Goal: Task Accomplishment & Management: Manage account settings

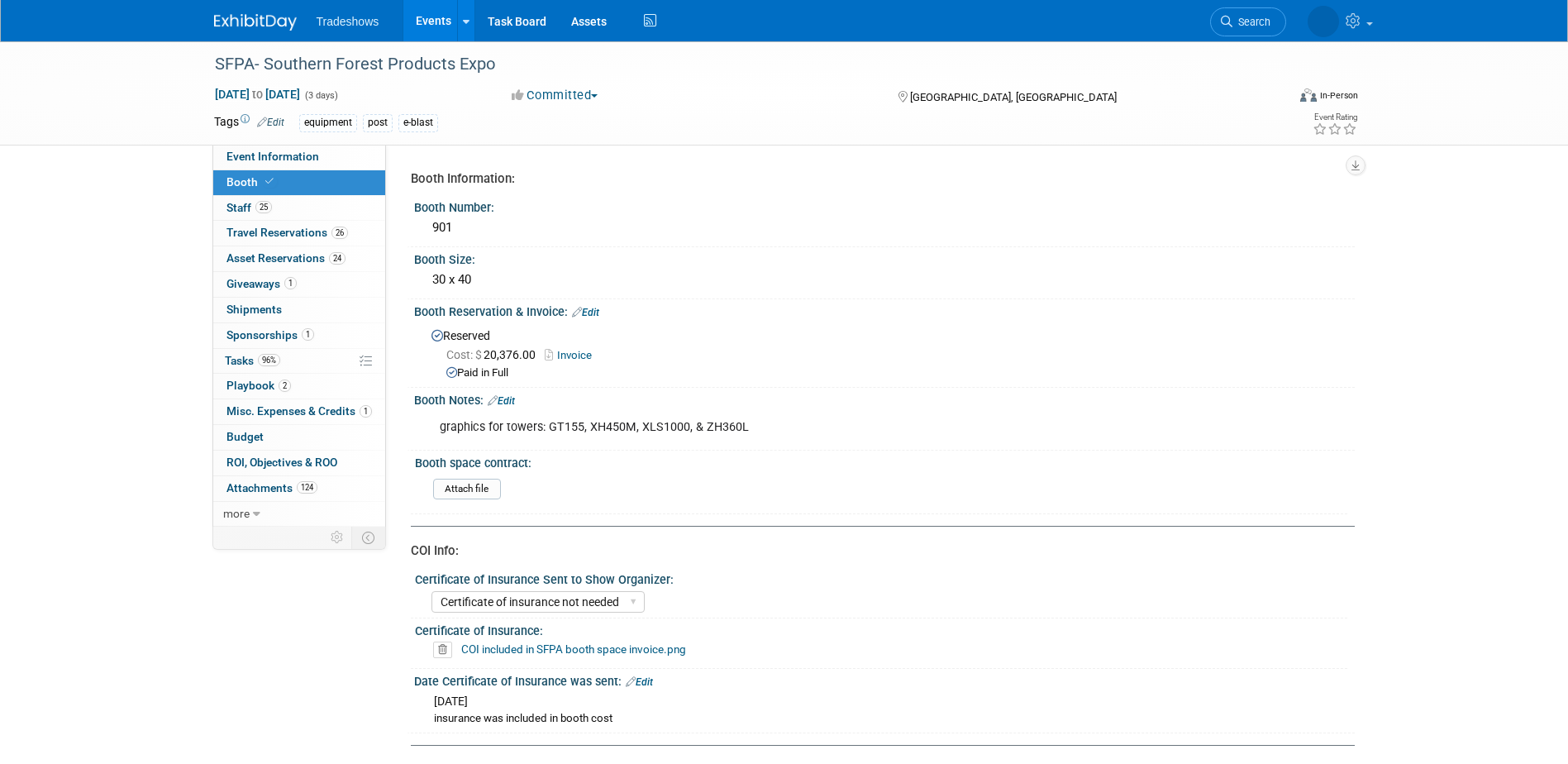
select select "Certificate of insurance not needed"
select select "3"
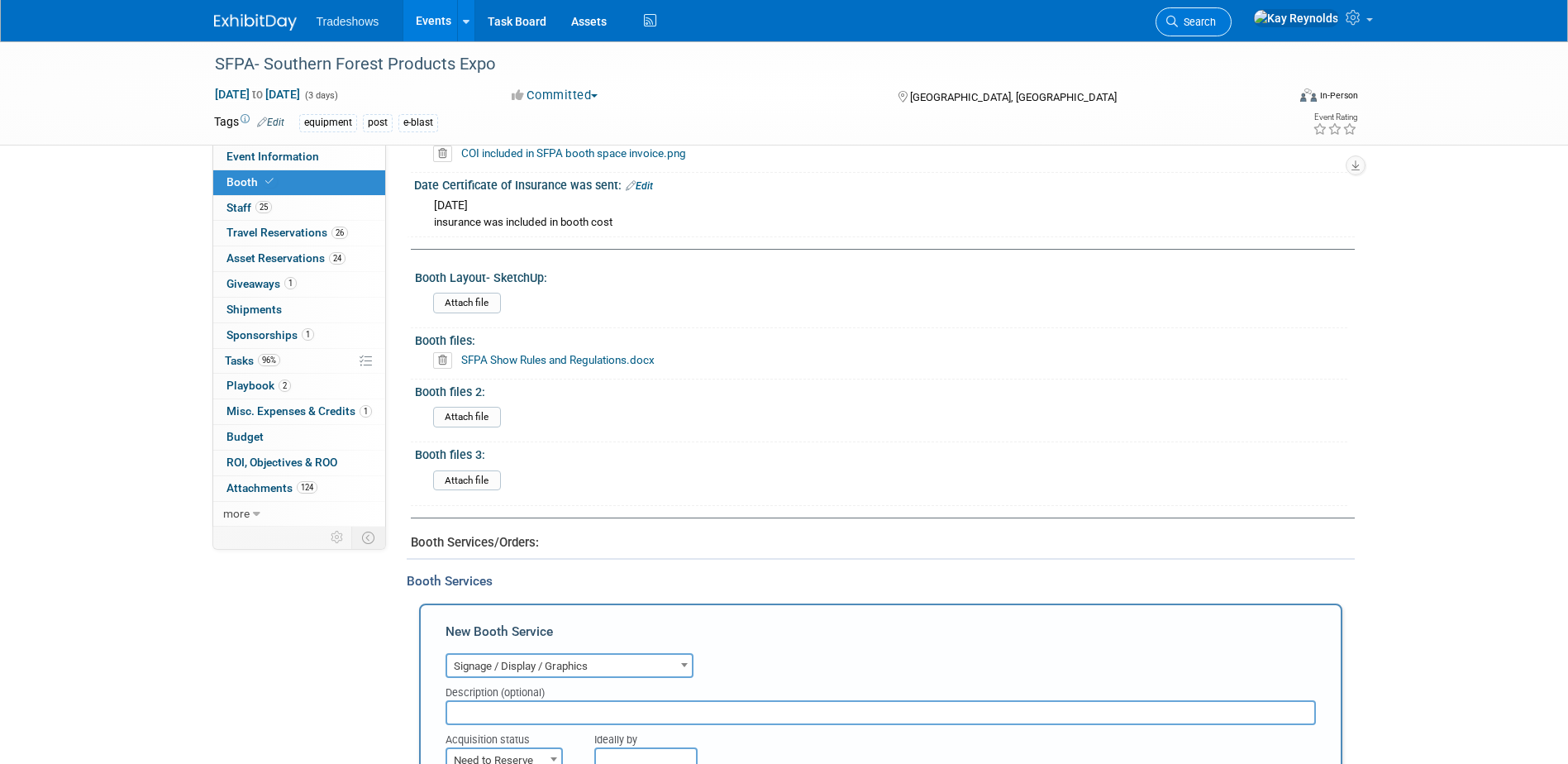
click at [1216, 22] on span "Search" at bounding box center [1197, 22] width 38 height 13
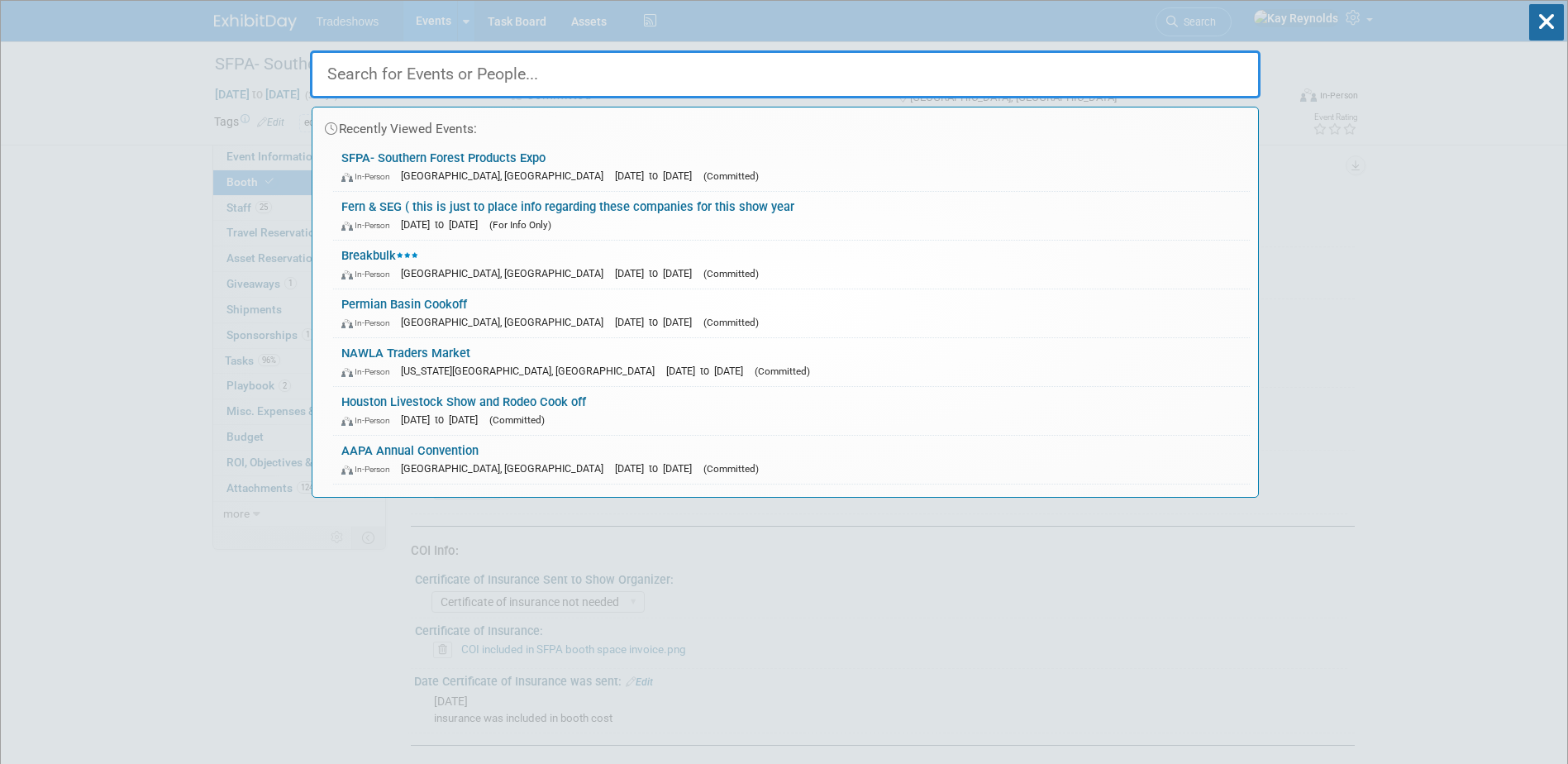
click at [368, 69] on input "text" at bounding box center [786, 73] width 951 height 48
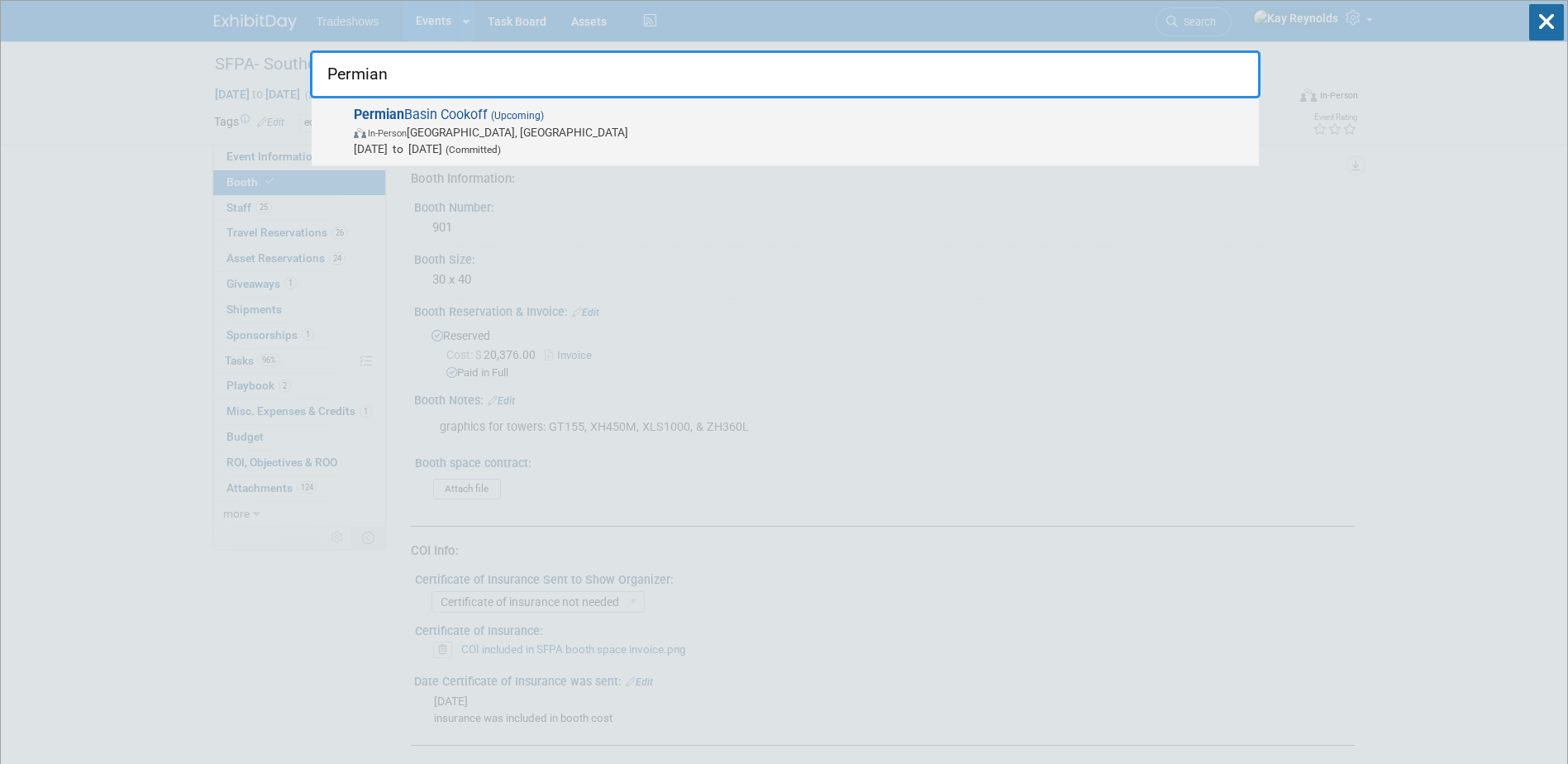
type input "Permian"
click at [392, 124] on span "In-Person [GEOGRAPHIC_DATA], [GEOGRAPHIC_DATA]" at bounding box center [802, 133] width 897 height 17
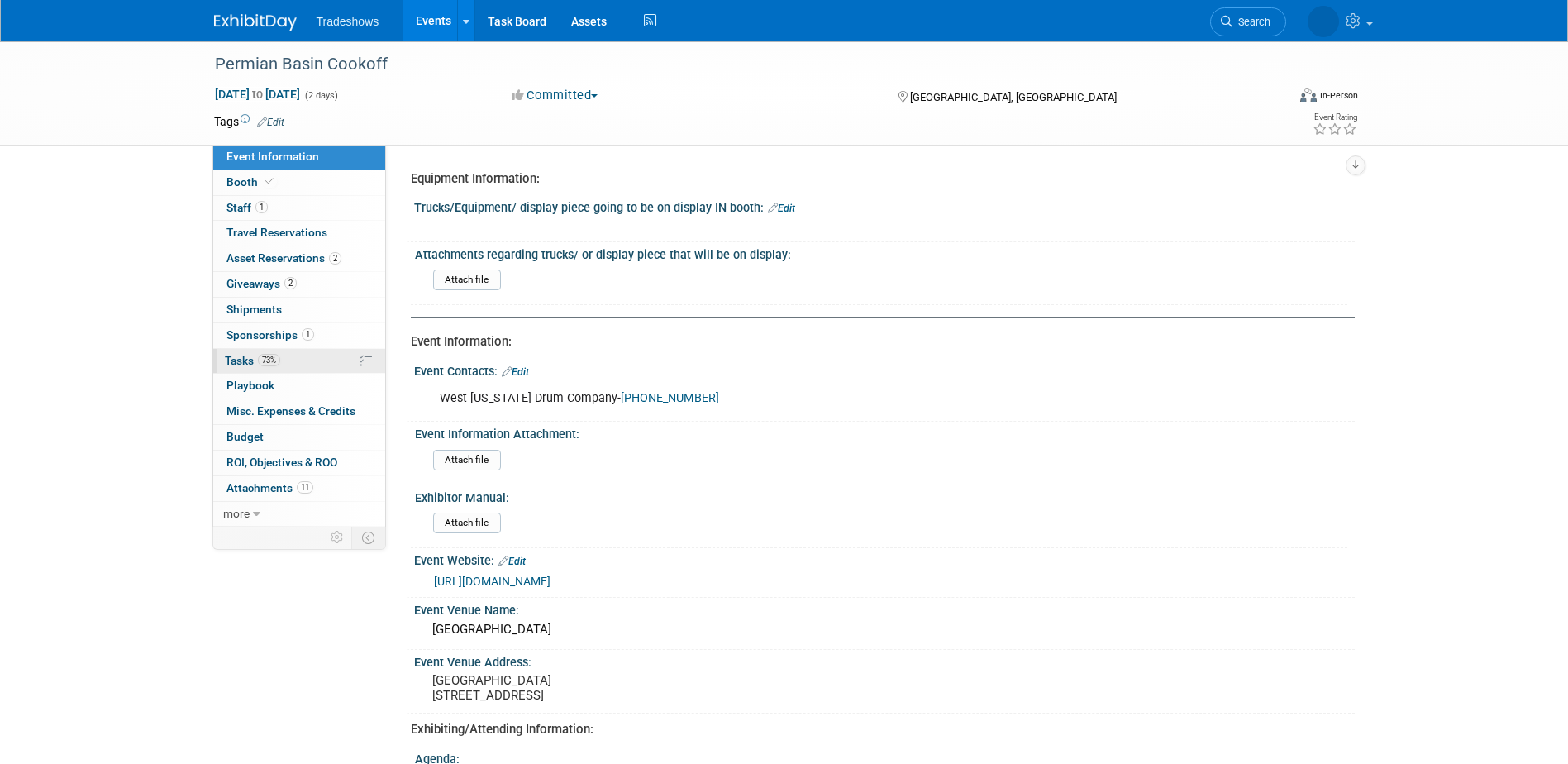
click at [309, 359] on link "73% Tasks 73%" at bounding box center [299, 361] width 172 height 25
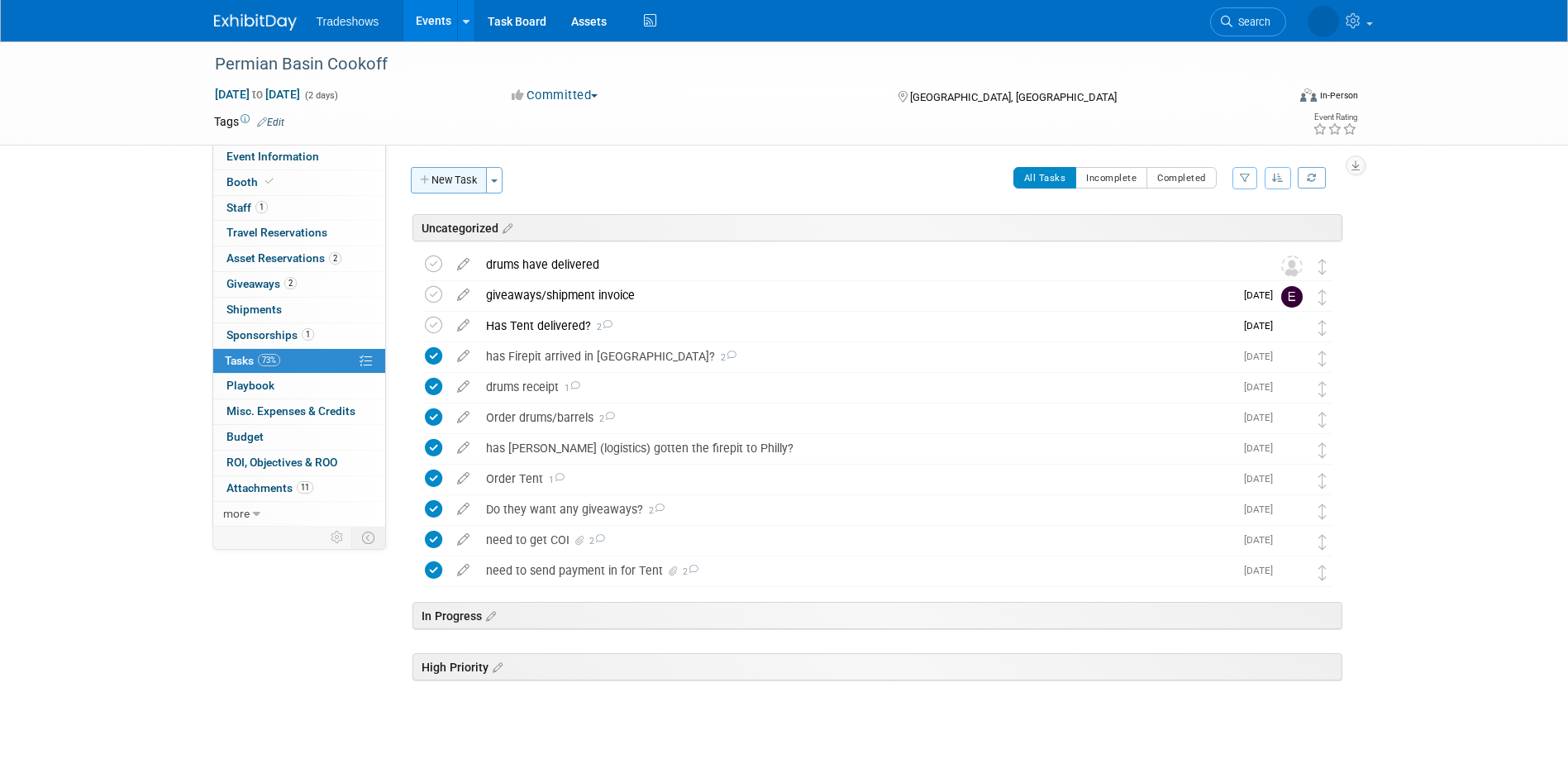
click at [453, 173] on button "New Task" at bounding box center [449, 180] width 76 height 27
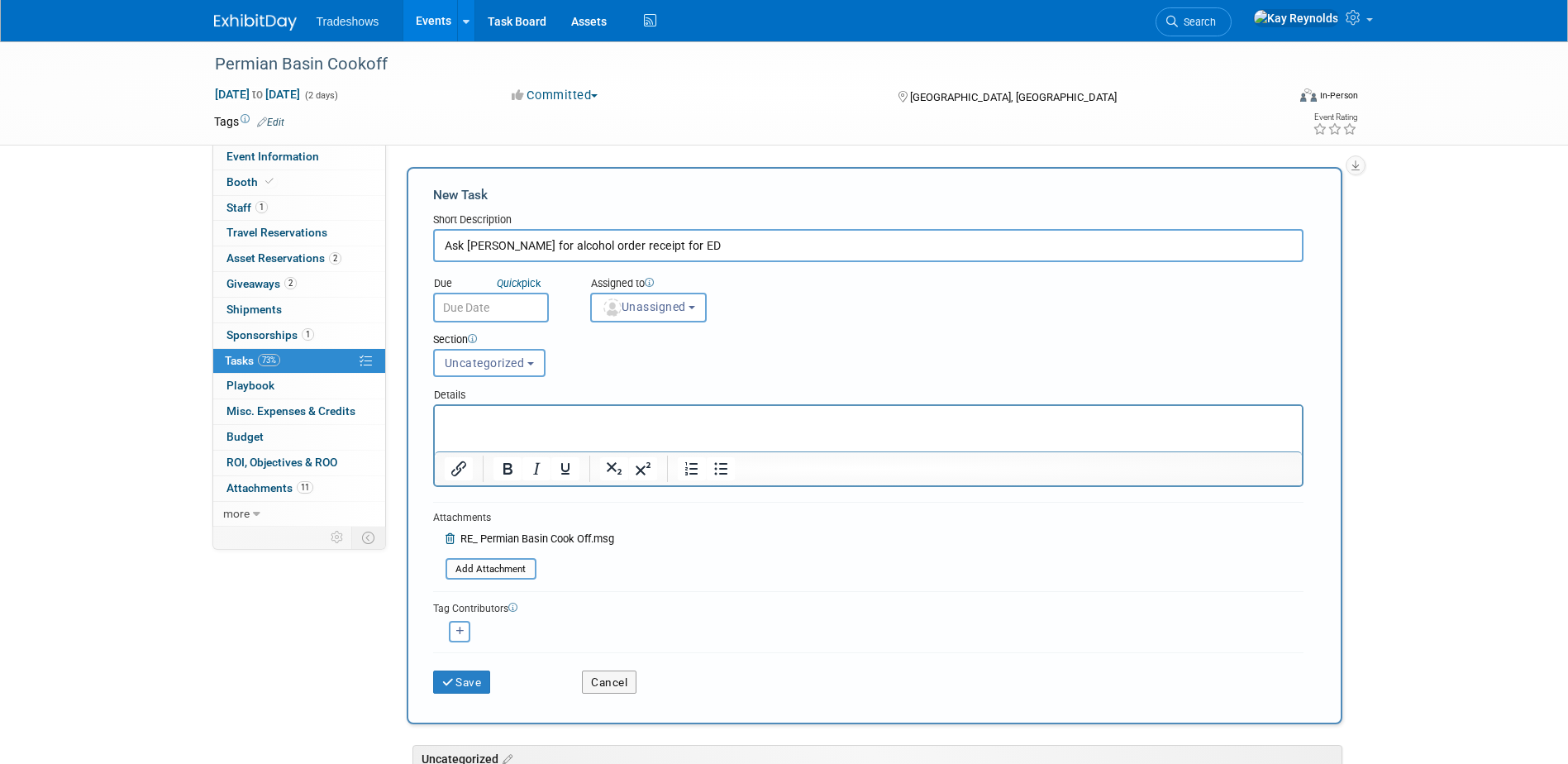
click at [670, 246] on input "Ask Nick for alcohol order receipt for ED" at bounding box center [868, 246] width 871 height 33
type input "Ask Nick for alcohol order receipt for ED see attached."
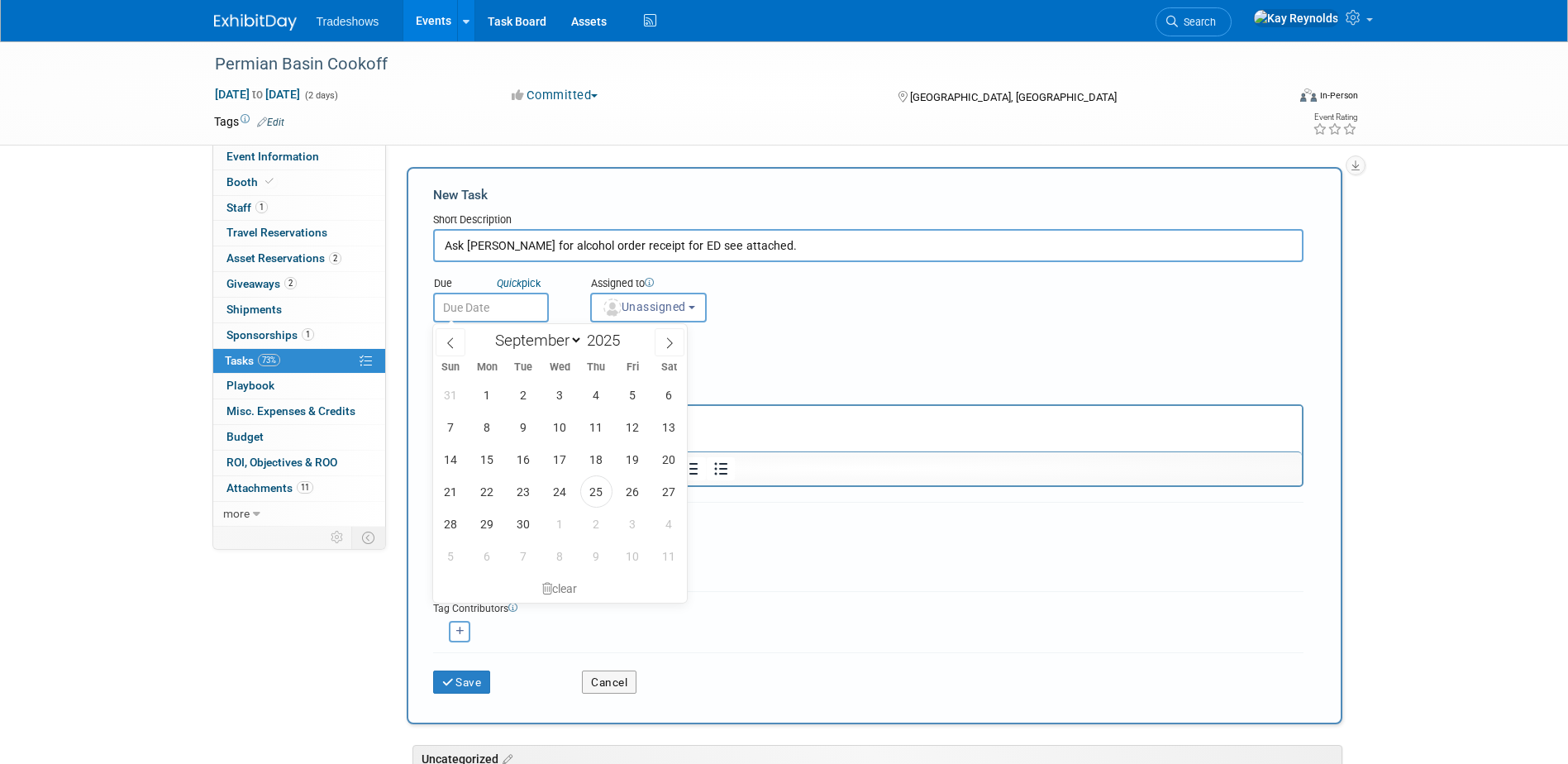
click at [514, 309] on input "text" at bounding box center [490, 308] width 116 height 30
click at [663, 344] on span at bounding box center [670, 343] width 30 height 28
select select "9"
click at [483, 433] on span "6" at bounding box center [487, 427] width 33 height 33
type input "Oct 6, 2025"
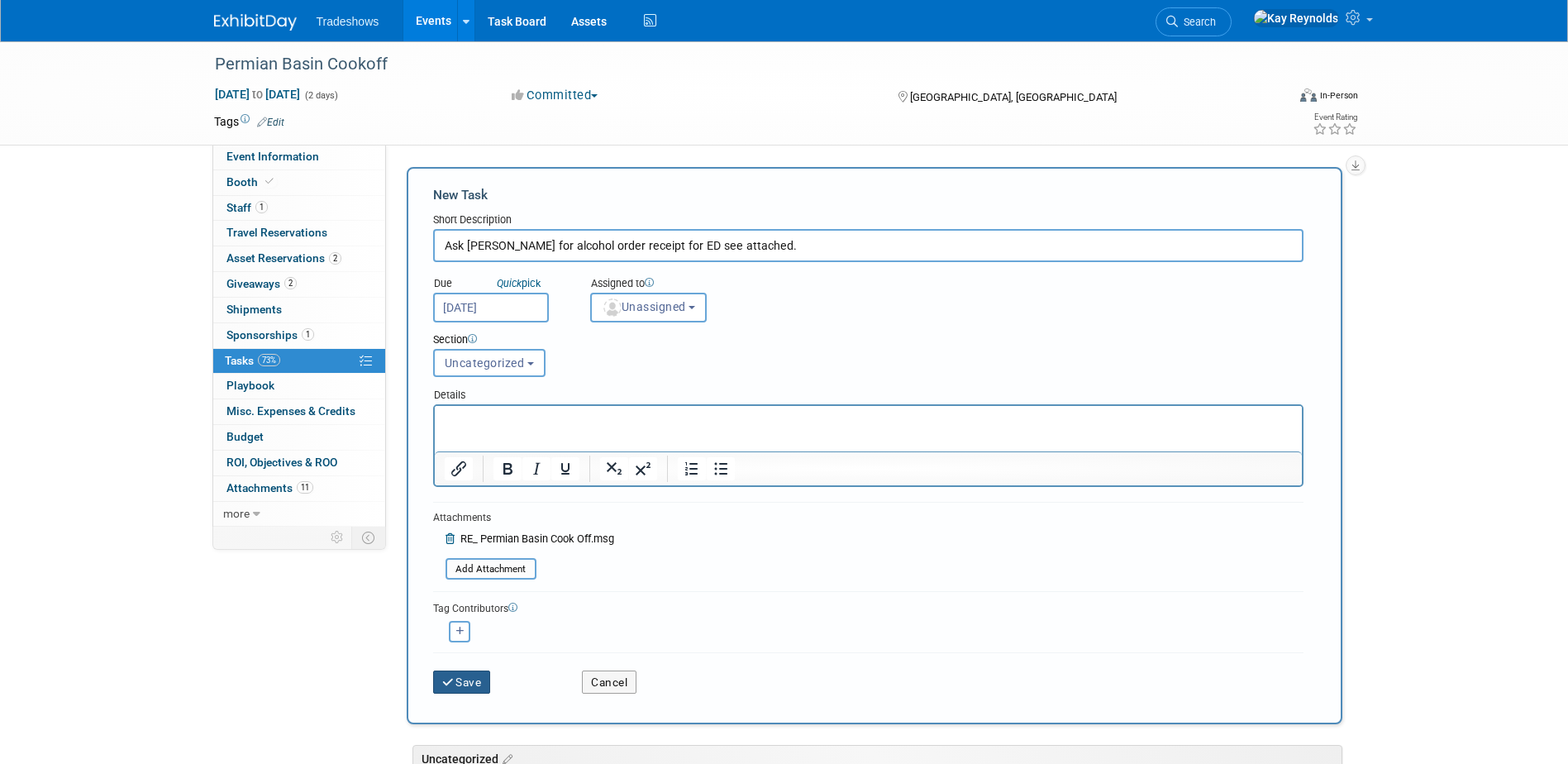
click at [466, 676] on button "Save" at bounding box center [461, 682] width 58 height 23
